Goal: Ask a question: Seek information or help from site administrators or community

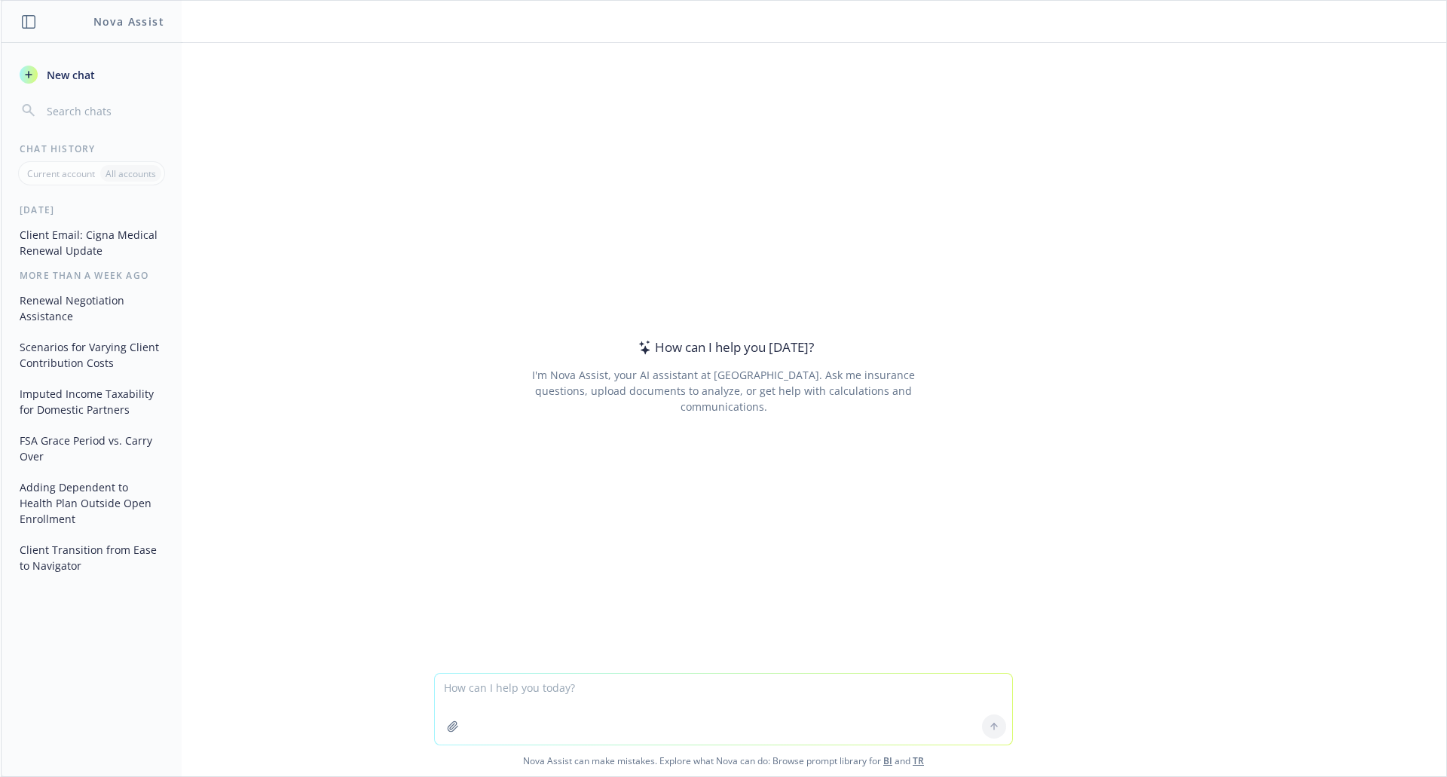
click at [530, 679] on textarea at bounding box center [723, 709] width 577 height 71
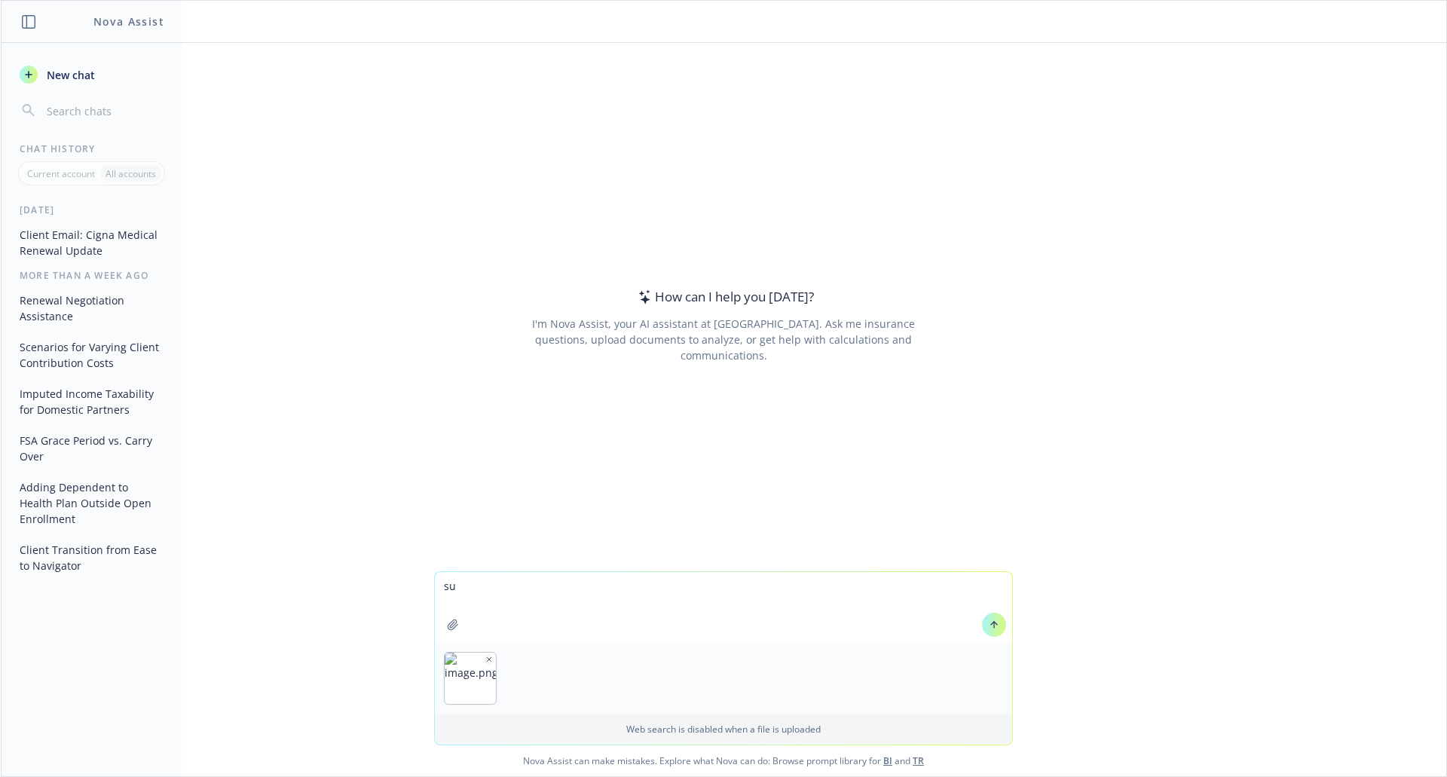
type textarea "s"
type textarea "I am presenting to a client - can you summarize this at an executive level"
click at [835, 583] on textarea "I am presenting to a client - can you summarize this at an executive level" at bounding box center [723, 607] width 577 height 71
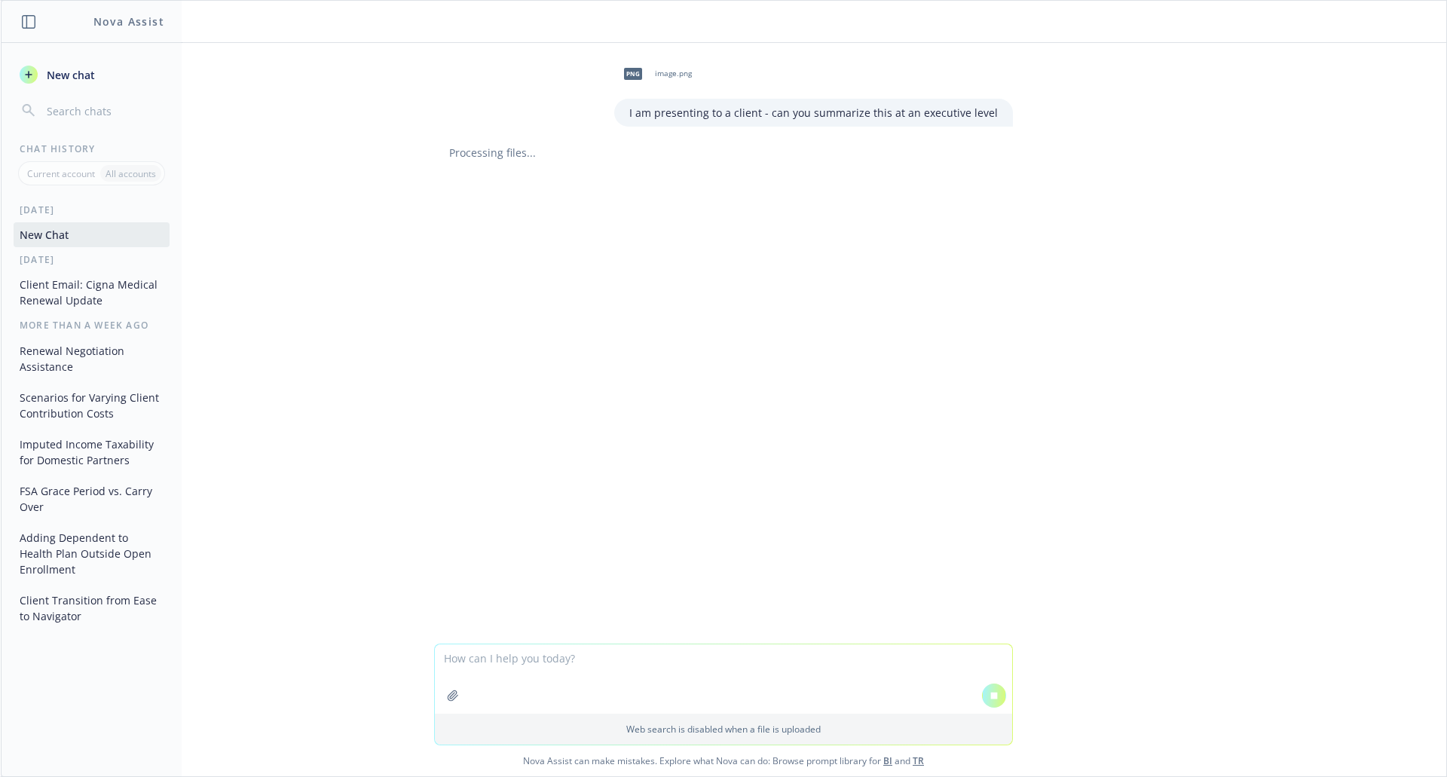
click at [601, 669] on textarea at bounding box center [723, 678] width 577 height 69
